Goal: Navigation & Orientation: Find specific page/section

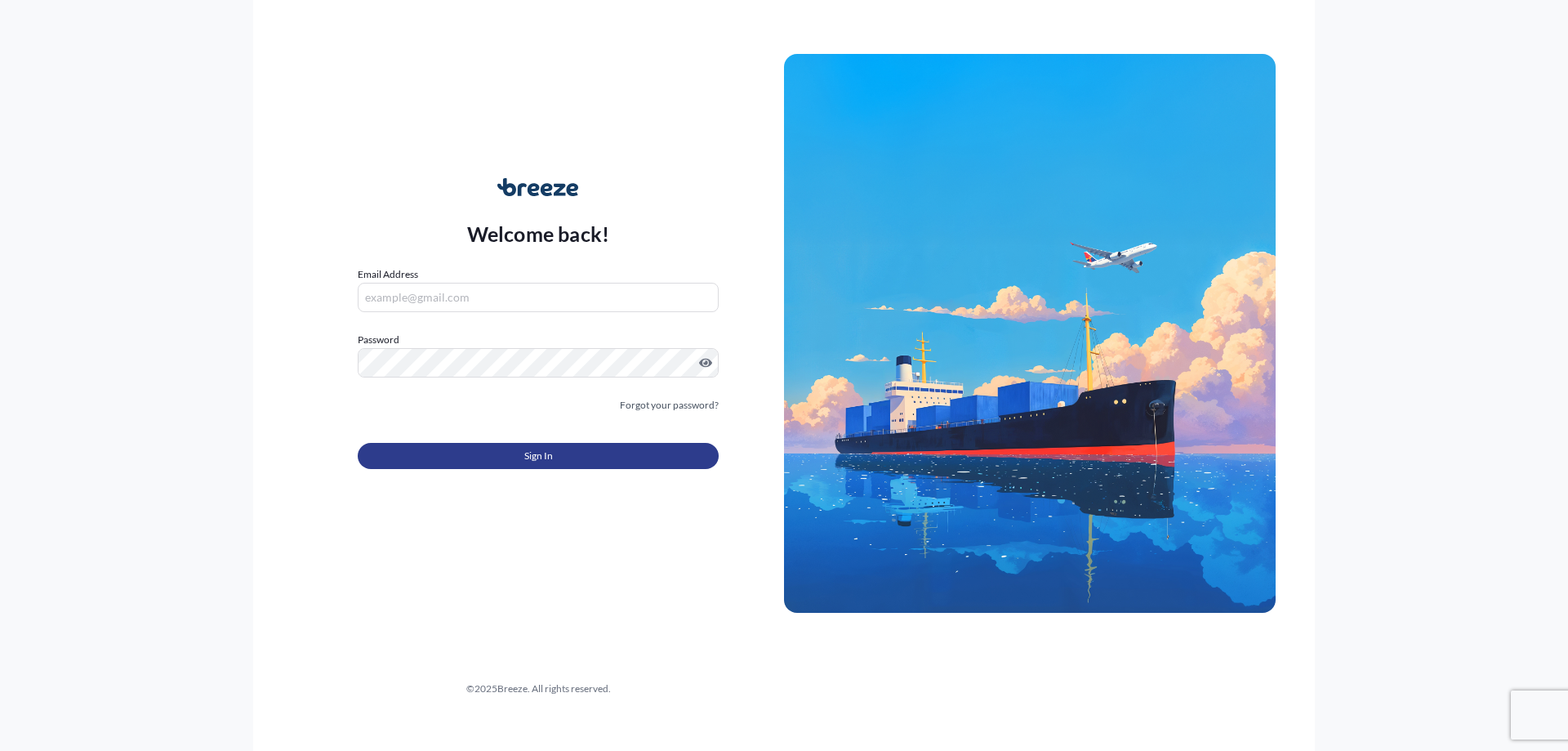
type input "[PERSON_NAME][EMAIL_ADDRESS][DOMAIN_NAME]"
click at [674, 452] on button "Sign In" at bounding box center [538, 456] width 361 height 26
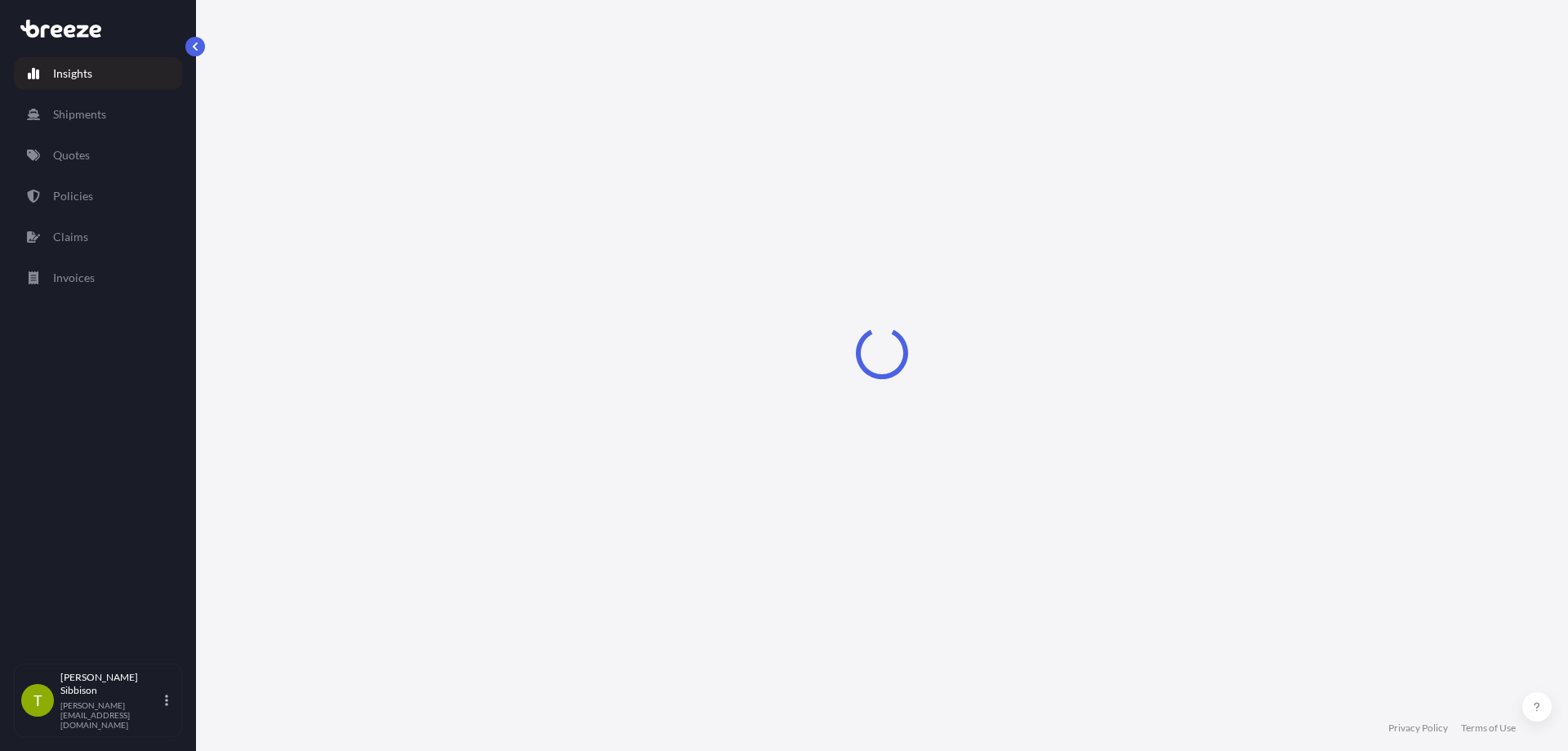
select select "2025"
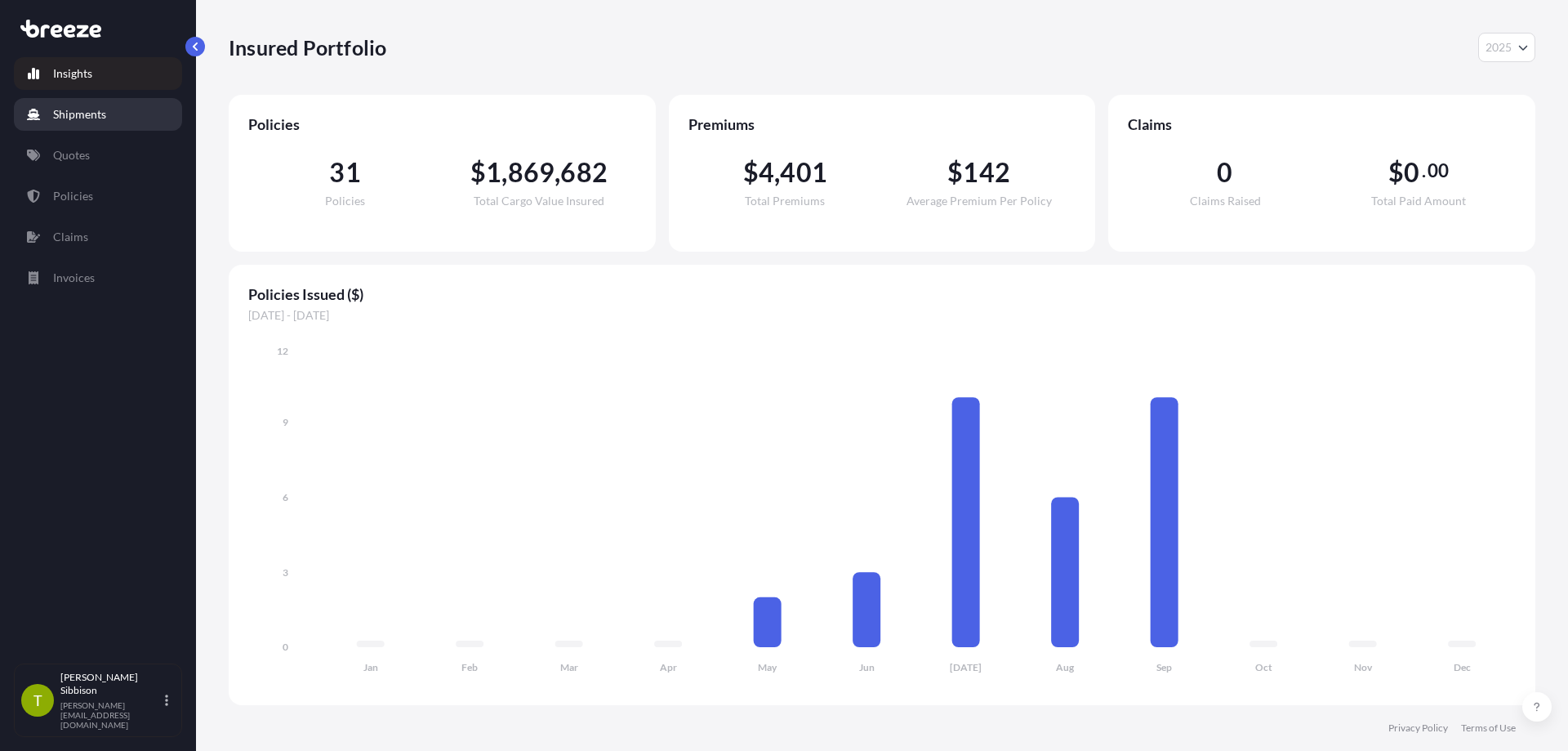
click at [63, 110] on p "Shipments" at bounding box center [79, 114] width 53 height 17
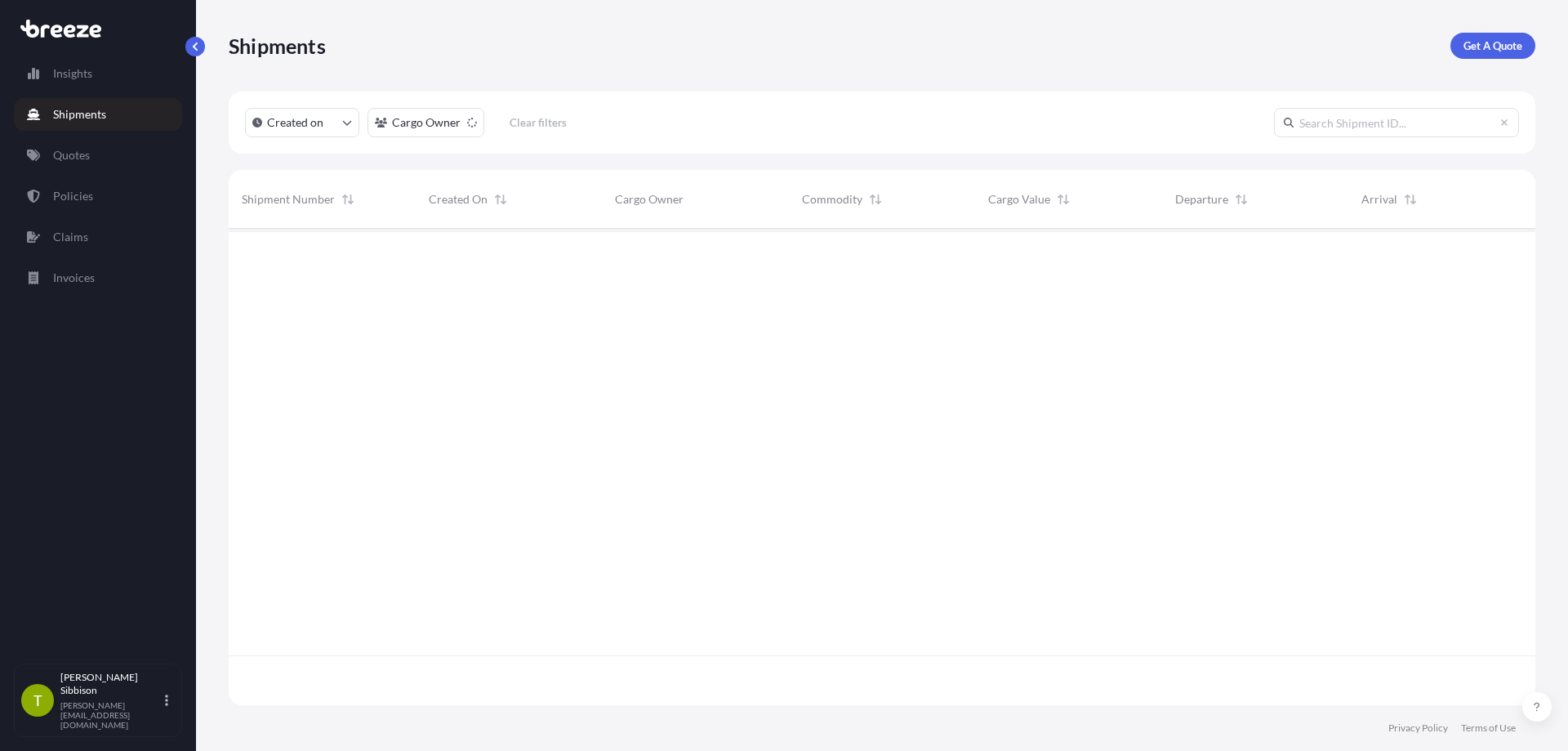
scroll to position [523, 1294]
click at [100, 159] on link "Quotes" at bounding box center [98, 155] width 168 height 33
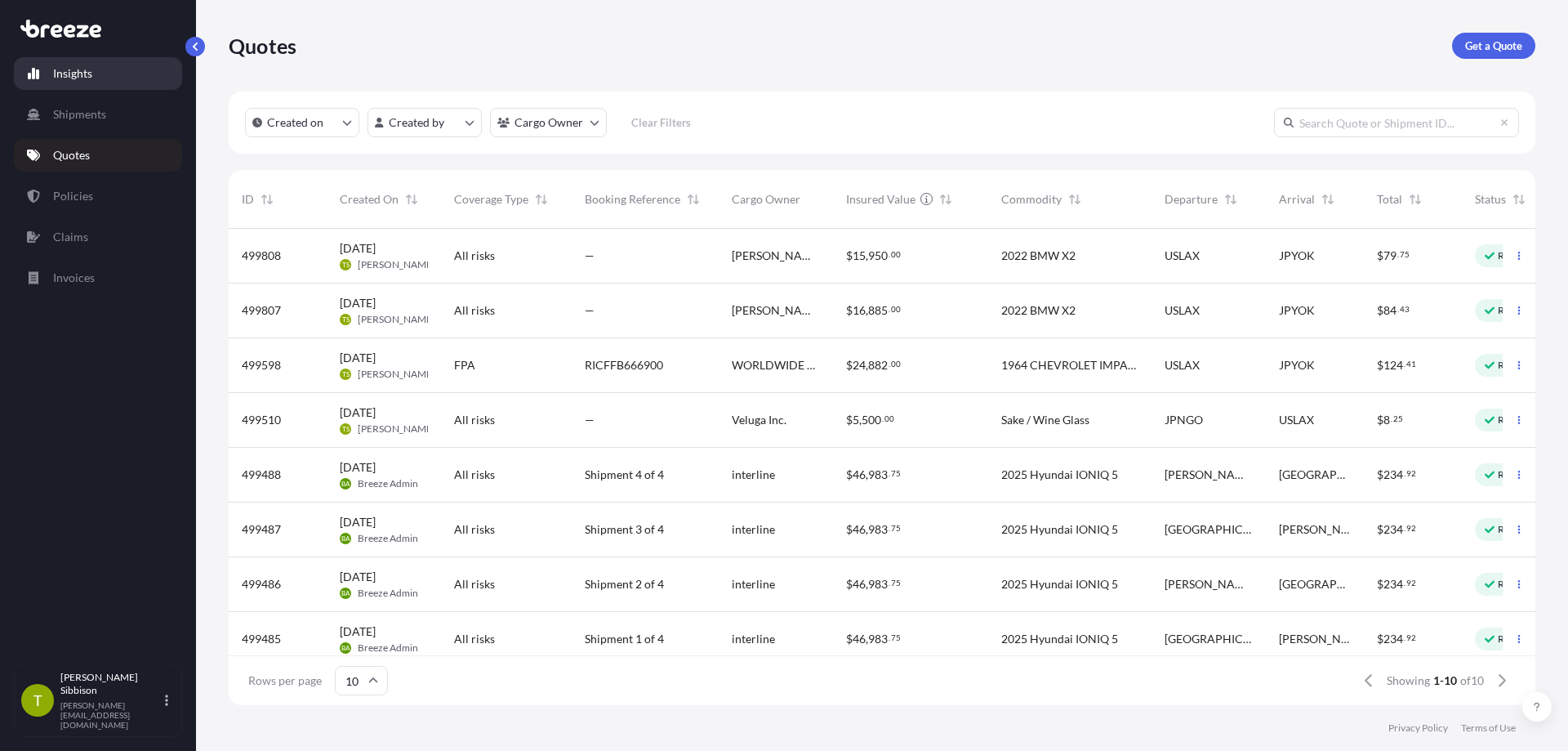
click at [81, 83] on link "Insights" at bounding box center [98, 74] width 168 height 33
select select "2025"
